Goal: Task Accomplishment & Management: Use online tool/utility

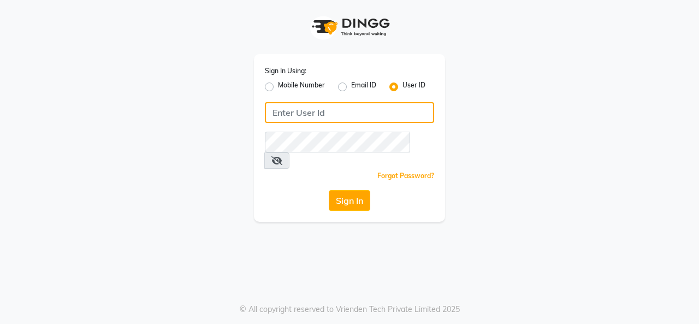
type input "crown123"
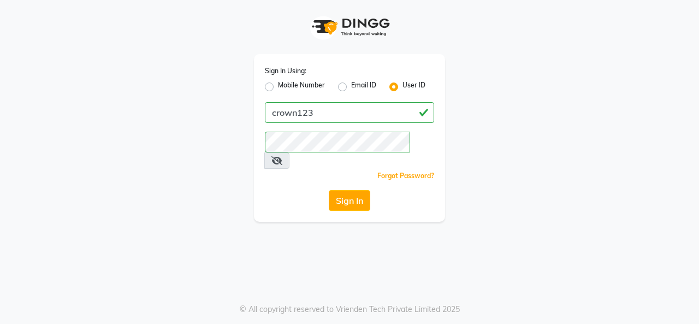
click at [341, 190] on button "Sign In" at bounding box center [349, 200] width 41 height 21
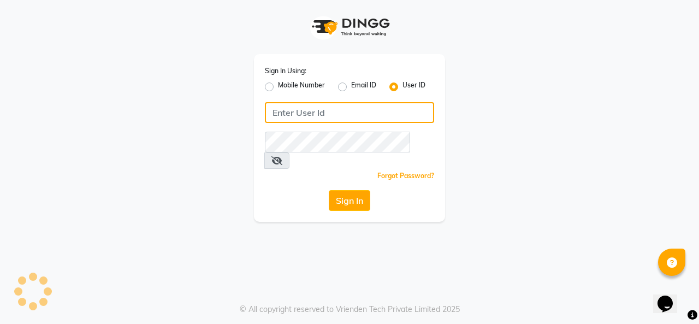
type input "crown123"
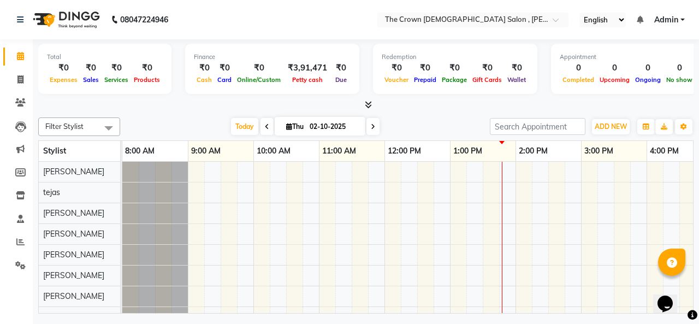
scroll to position [15, 0]
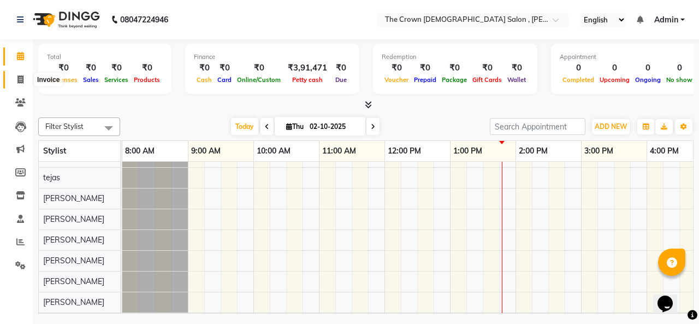
click at [19, 85] on span at bounding box center [20, 80] width 19 height 13
select select "7627"
select select "service"
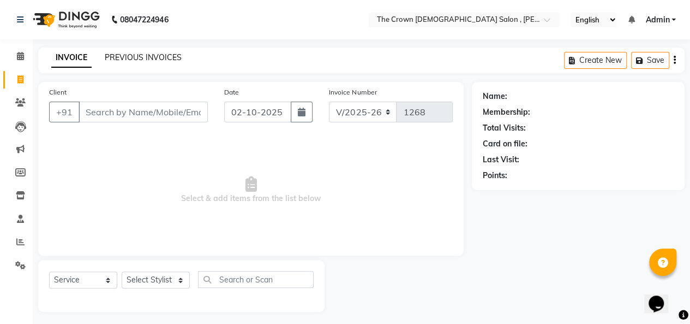
click at [168, 54] on link "PREVIOUS INVOICES" at bounding box center [143, 57] width 77 height 10
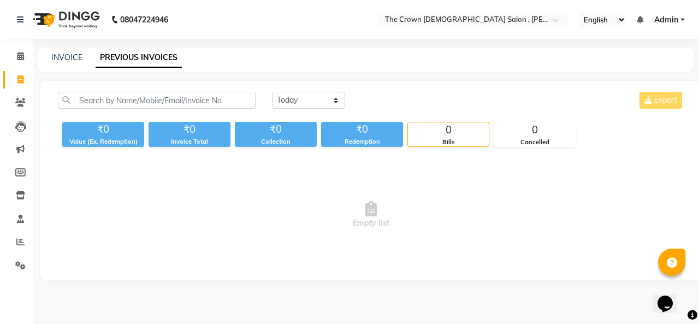
click at [76, 51] on div "INVOICE PREVIOUS INVOICES" at bounding box center [365, 59] width 655 height 25
click at [76, 54] on link "INVOICE" at bounding box center [66, 57] width 31 height 10
select select "7627"
select select "service"
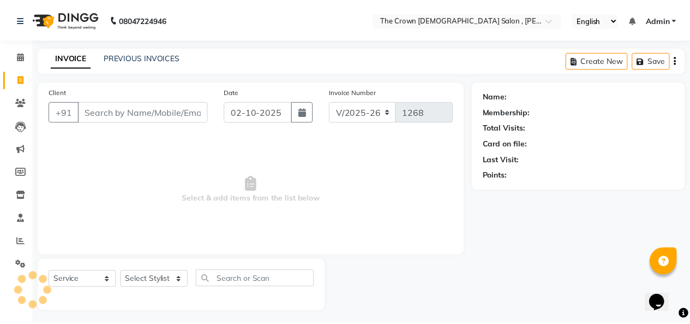
scroll to position [4, 0]
